Goal: Task Accomplishment & Management: Manage account settings

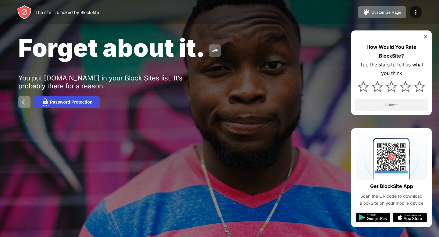
click at [75, 102] on div "Password Protection" at bounding box center [71, 102] width 42 height 5
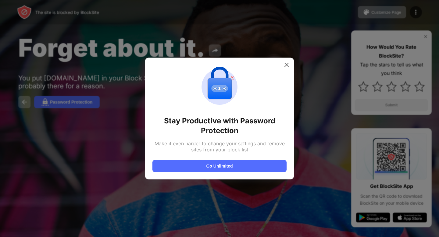
click at [66, 94] on div at bounding box center [219, 118] width 439 height 237
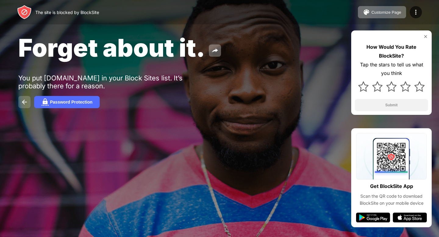
click at [20, 108] on button at bounding box center [24, 102] width 12 height 12
click at [22, 102] on img at bounding box center [24, 102] width 7 height 7
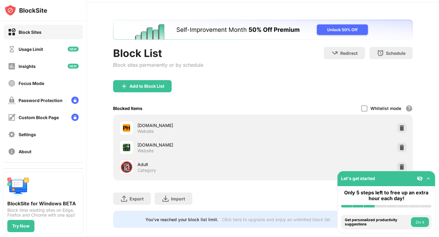
scroll to position [26, 0]
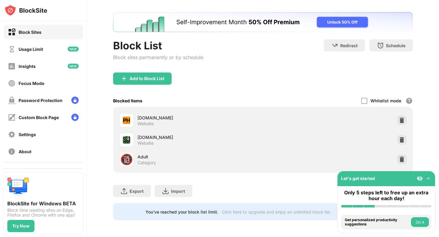
click at [427, 179] on img at bounding box center [428, 179] width 6 height 6
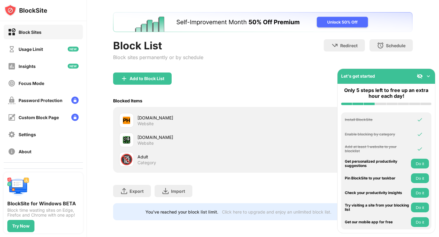
click at [427, 79] on div "Let's get started" at bounding box center [387, 76] width 98 height 15
click at [429, 76] on img at bounding box center [428, 76] width 6 height 6
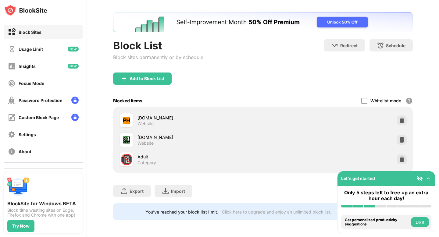
click at [365, 97] on div "Whitelist mode Block all websites except for those in your whitelist. Whitelist…" at bounding box center [387, 101] width 52 height 13
click at [364, 98] on div at bounding box center [364, 101] width 6 height 6
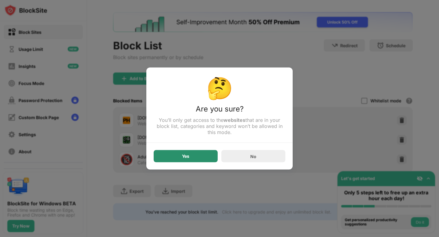
scroll to position [0, 0]
click at [203, 155] on div "Yes" at bounding box center [186, 156] width 64 height 12
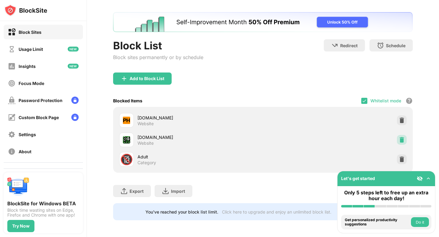
click at [399, 136] on div at bounding box center [402, 140] width 10 height 10
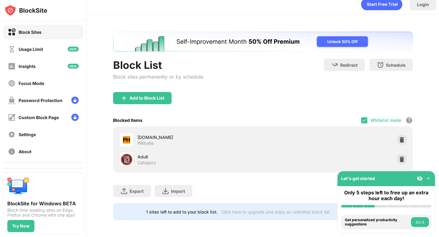
click at [428, 180] on img at bounding box center [428, 179] width 6 height 6
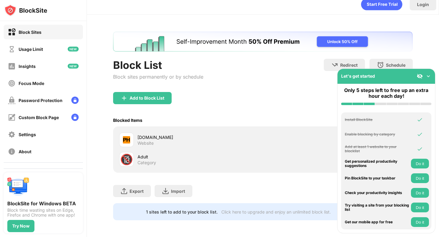
click at [426, 80] on div "Let's get started" at bounding box center [387, 76] width 98 height 15
click at [427, 77] on img at bounding box center [428, 76] width 6 height 6
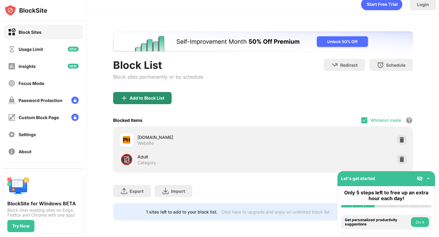
click at [159, 93] on div "Add to Block List" at bounding box center [142, 98] width 59 height 12
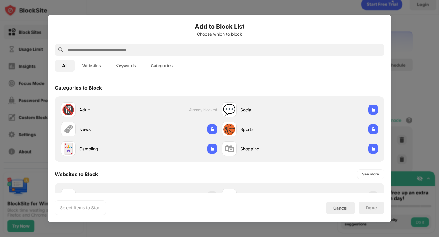
click at [416, 91] on div at bounding box center [219, 118] width 439 height 237
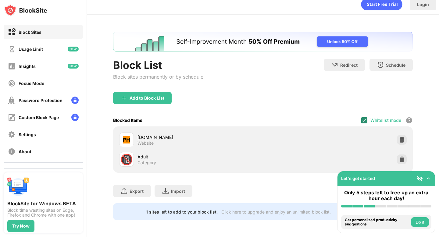
click at [367, 120] on img at bounding box center [364, 120] width 5 height 5
click at [159, 96] on div "Add to Block List" at bounding box center [147, 98] width 35 height 5
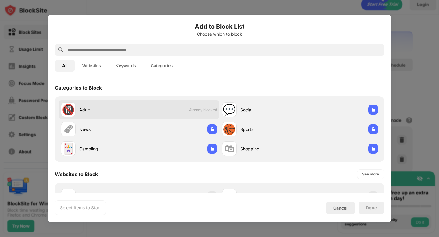
click at [82, 111] on div "Adult" at bounding box center [109, 110] width 60 height 6
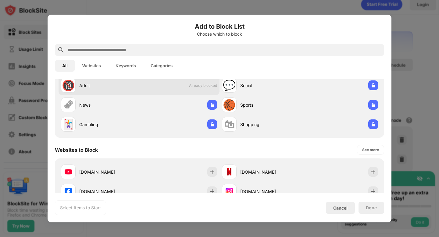
scroll to position [23, 0]
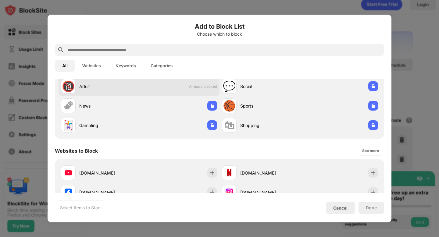
click at [139, 88] on div "Adult" at bounding box center [109, 86] width 60 height 6
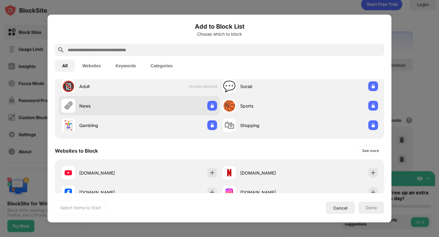
click at [203, 109] on div "🗞 News" at bounding box center [139, 106] width 161 height 20
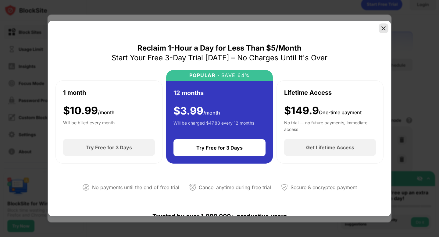
click at [381, 27] on img at bounding box center [384, 28] width 6 height 6
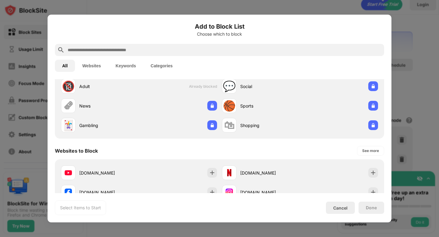
click at [383, 26] on h6 "Add to Block List" at bounding box center [219, 26] width 329 height 9
click at [13, 45] on div at bounding box center [219, 118] width 439 height 237
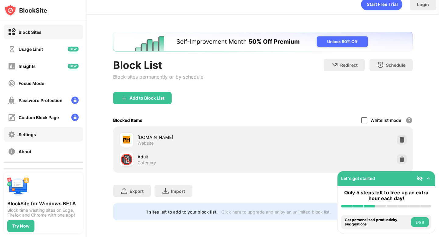
click at [41, 134] on div "Settings" at bounding box center [43, 134] width 79 height 15
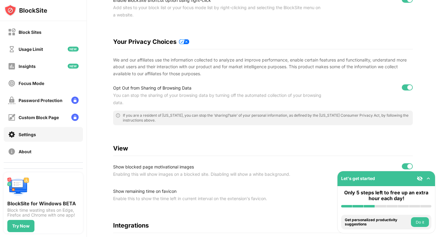
scroll to position [87, 0]
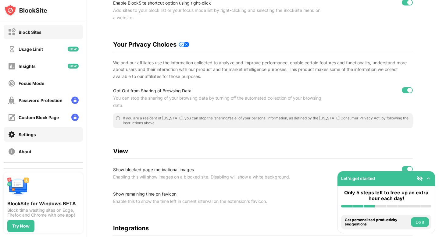
click at [42, 34] on div "Block Sites" at bounding box center [43, 32] width 79 height 15
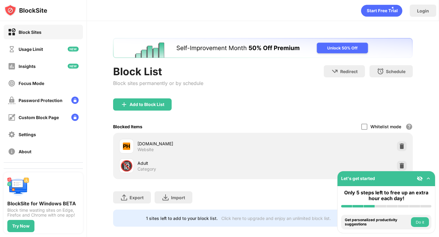
scroll to position [6, 0]
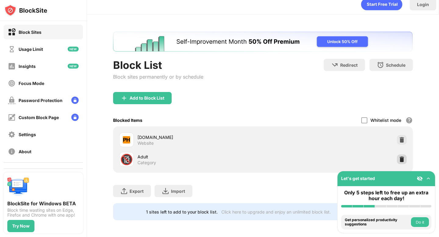
click at [404, 158] on img at bounding box center [402, 159] width 6 height 6
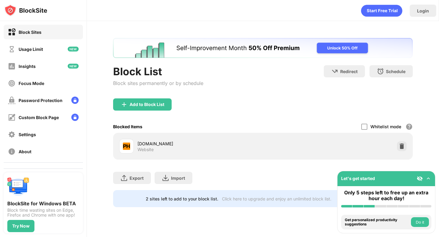
scroll to position [0, 0]
click at [401, 146] on img at bounding box center [402, 146] width 6 height 6
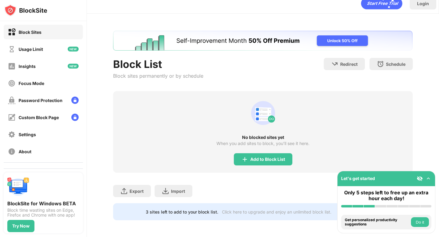
scroll to position [7, 0]
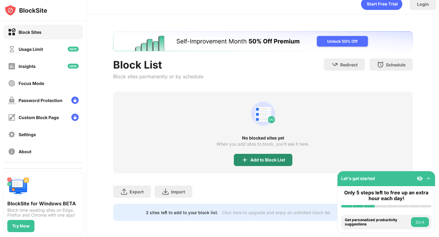
click at [275, 158] on div "Add to Block List" at bounding box center [267, 160] width 35 height 5
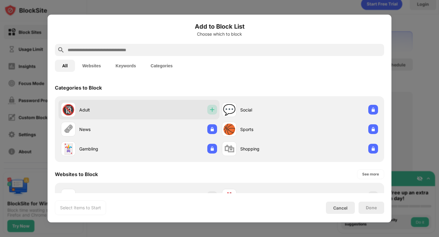
click at [210, 112] on img at bounding box center [212, 110] width 6 height 6
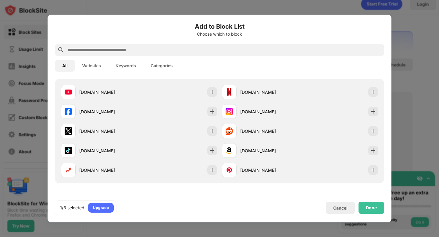
scroll to position [95, 0]
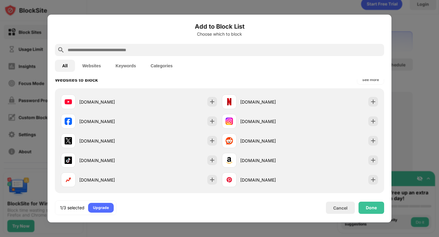
click at [167, 51] on input "text" at bounding box center [224, 49] width 315 height 7
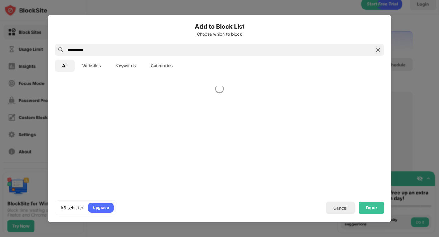
scroll to position [0, 0]
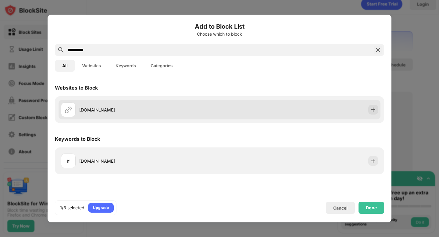
type input "**********"
click at [116, 108] on div "rule34.xxx" at bounding box center [149, 110] width 140 height 6
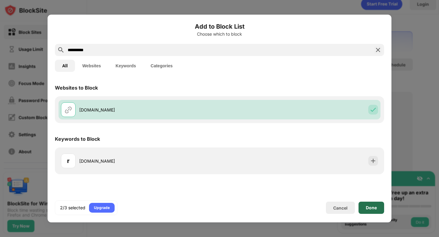
click at [375, 209] on div "Done" at bounding box center [371, 208] width 11 height 5
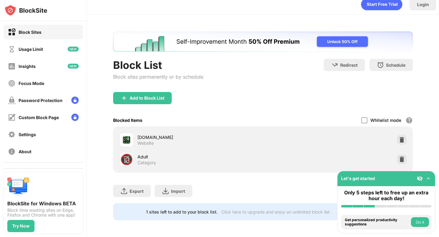
click at [429, 181] on div at bounding box center [424, 179] width 15 height 6
click at [429, 180] on img at bounding box center [428, 179] width 6 height 6
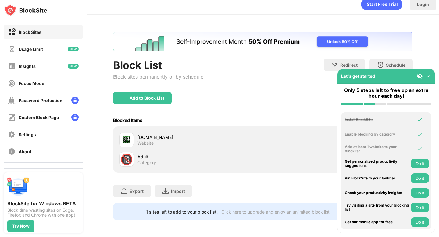
click at [429, 74] on img at bounding box center [428, 76] width 6 height 6
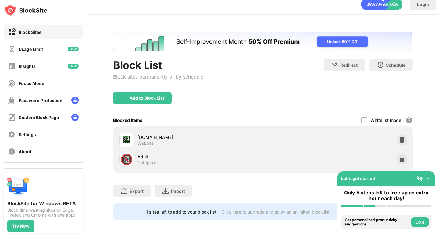
scroll to position [0, 0]
click at [157, 98] on div "Add to Block List" at bounding box center [147, 98] width 35 height 5
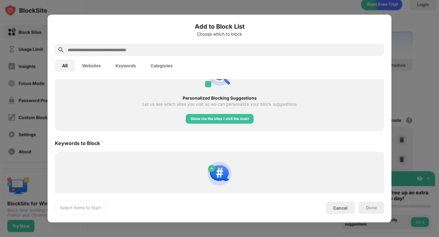
scroll to position [278, 0]
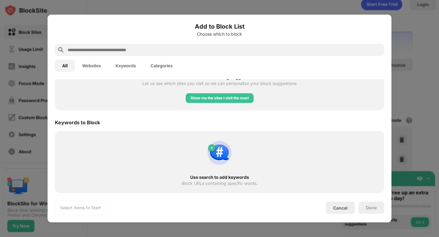
click at [138, 47] on input "text" at bounding box center [224, 49] width 315 height 7
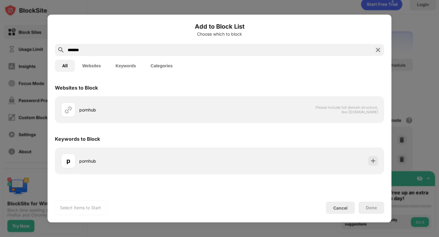
click at [93, 54] on div "*******" at bounding box center [219, 50] width 329 height 12
click at [84, 63] on button "Websites" at bounding box center [91, 66] width 33 height 12
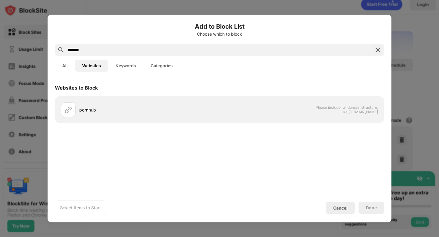
click at [84, 49] on input "*******" at bounding box center [219, 49] width 305 height 7
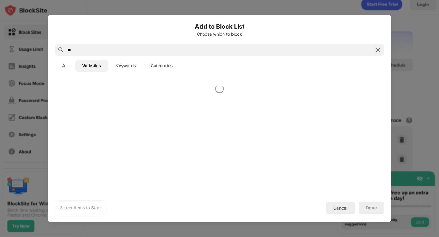
type input "*"
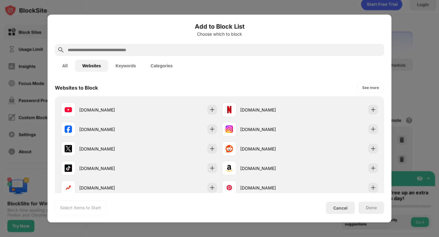
click at [204, 66] on div "All Websites Keywords Categories" at bounding box center [219, 66] width 329 height 20
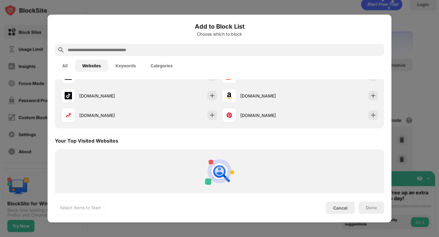
scroll to position [108, 0]
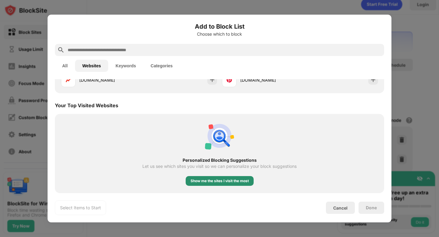
click at [227, 184] on div "Show me the sites I visit the most" at bounding box center [220, 181] width 58 height 6
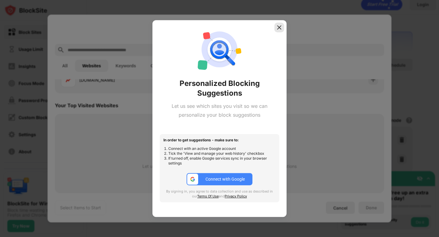
click at [280, 25] on img at bounding box center [279, 27] width 6 height 6
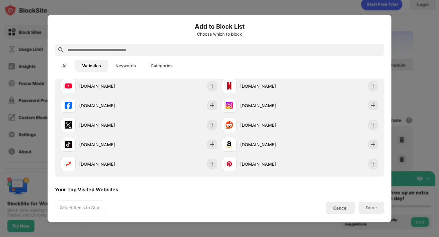
scroll to position [0, 0]
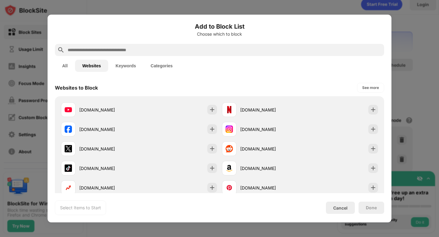
click at [133, 66] on button "Keywords" at bounding box center [125, 66] width 35 height 12
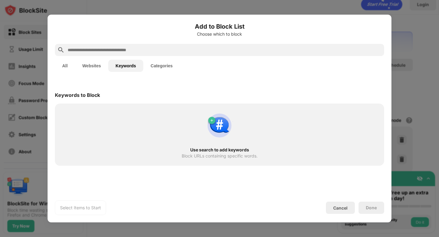
click at [105, 63] on button "Websites" at bounding box center [91, 66] width 33 height 12
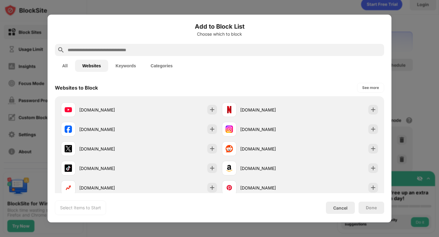
click at [116, 50] on input "text" at bounding box center [224, 49] width 315 height 7
click at [164, 63] on button "Categories" at bounding box center [161, 66] width 37 height 12
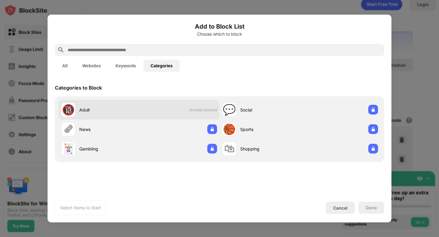
click at [170, 109] on div "🔞 Adult Already blocked" at bounding box center [139, 110] width 161 height 20
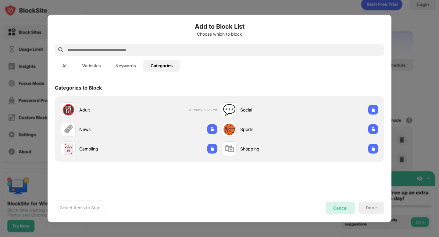
click at [334, 203] on div "Cancel" at bounding box center [340, 208] width 29 height 12
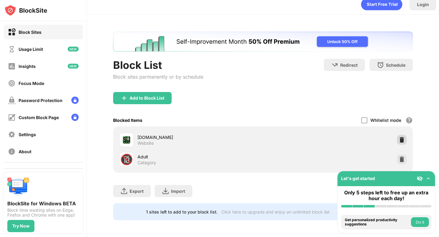
click at [399, 136] on div at bounding box center [402, 140] width 10 height 10
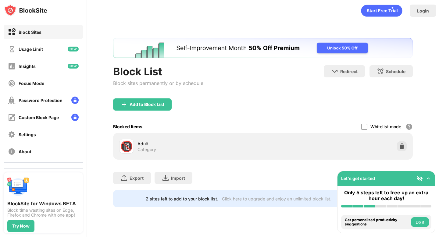
click at [235, 169] on div "Export Export Files (for websites items only) Import Import Files (for websites…" at bounding box center [262, 175] width 299 height 30
